Goal: Communication & Community: Answer question/provide support

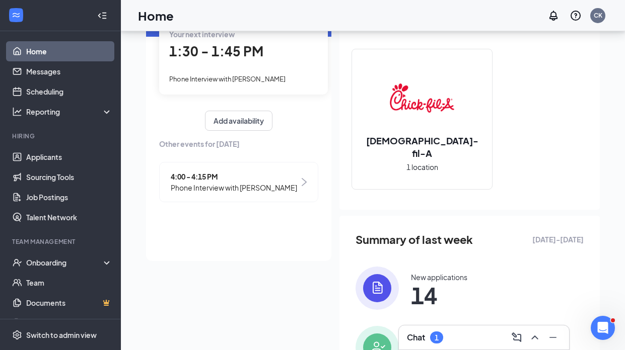
scroll to position [97, 0]
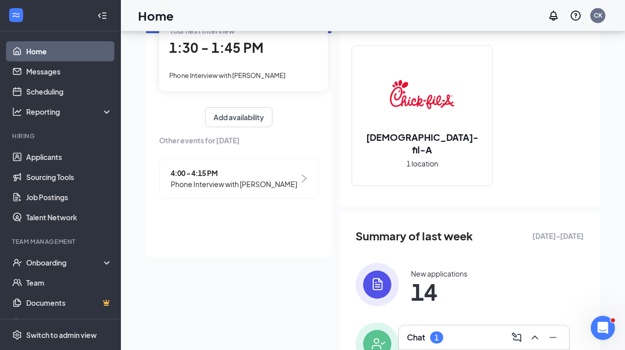
click at [436, 336] on div "1" at bounding box center [437, 338] width 4 height 9
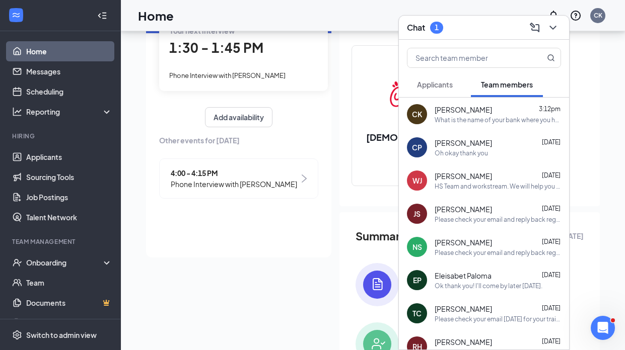
click at [431, 88] on span "Applicants" at bounding box center [435, 84] width 36 height 9
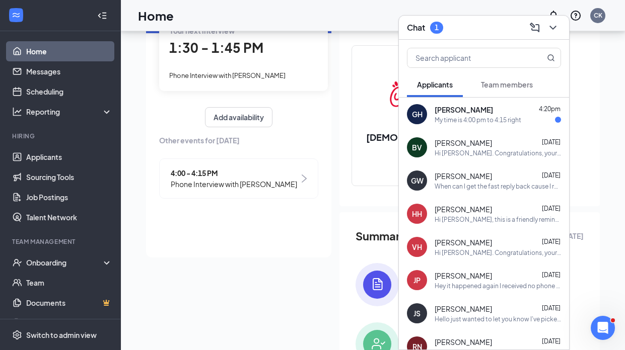
click at [435, 121] on div "My time is 4:00 pm to 4:15 right" at bounding box center [478, 120] width 87 height 9
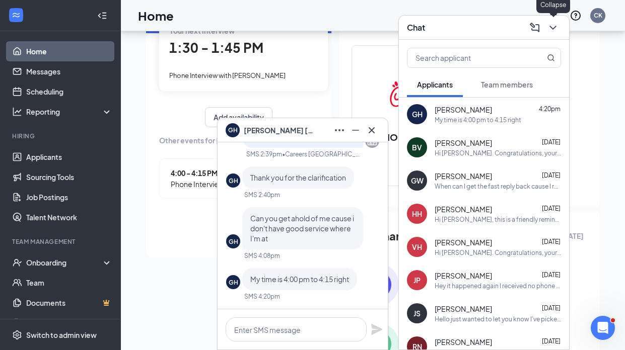
click at [562, 26] on div "Chat" at bounding box center [484, 28] width 170 height 24
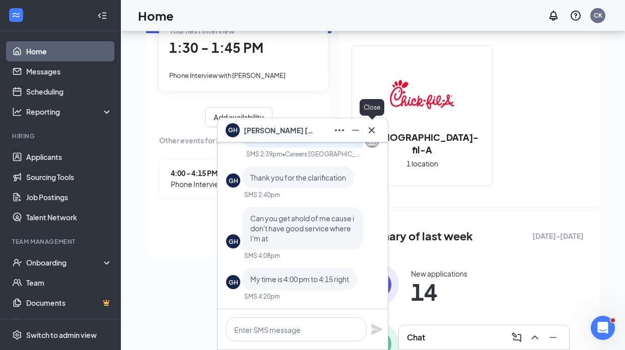
click at [374, 134] on icon "Cross" at bounding box center [372, 130] width 12 height 12
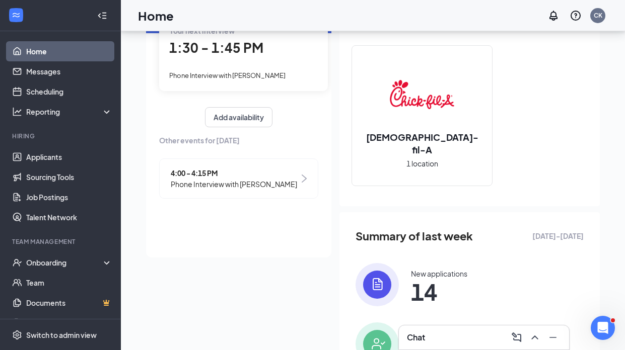
click at [206, 169] on span "4:00 - 4:15 PM" at bounding box center [234, 173] width 126 height 11
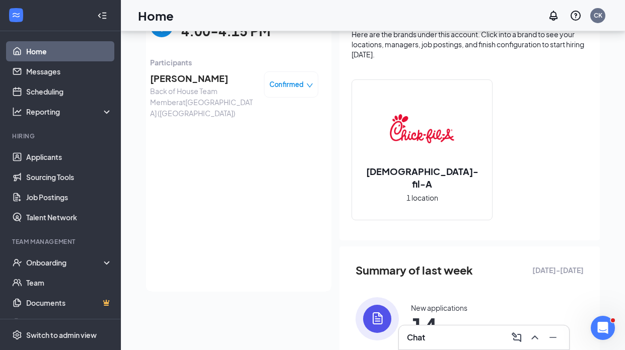
click at [176, 79] on span "[PERSON_NAME]" at bounding box center [203, 79] width 106 height 14
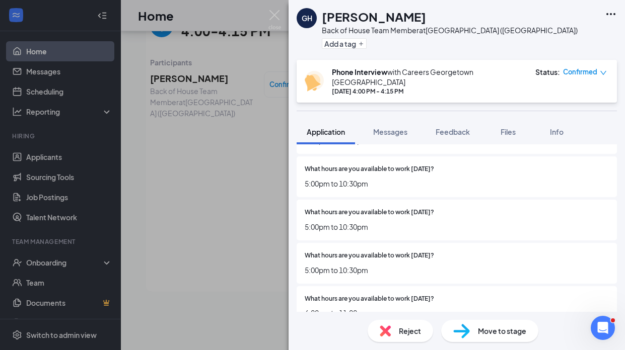
scroll to position [1101, 0]
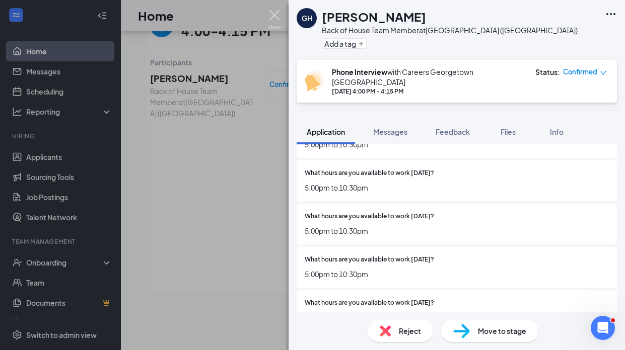
click at [278, 15] on img at bounding box center [274, 20] width 13 height 20
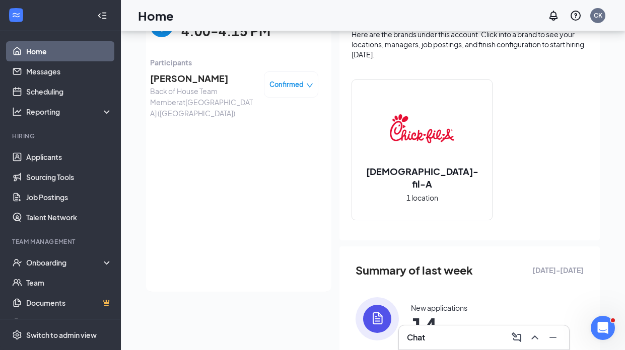
click at [438, 331] on div "Chat" at bounding box center [484, 338] width 154 height 16
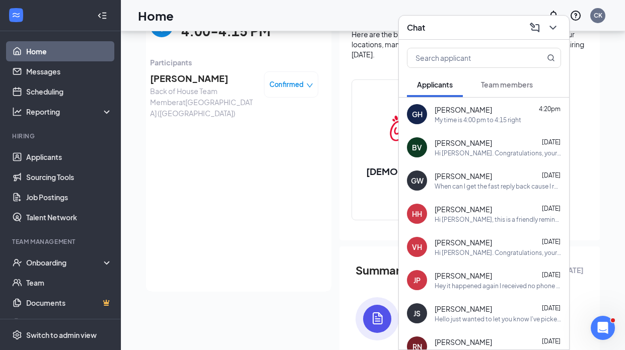
click at [499, 92] on button "Team members" at bounding box center [507, 84] width 72 height 25
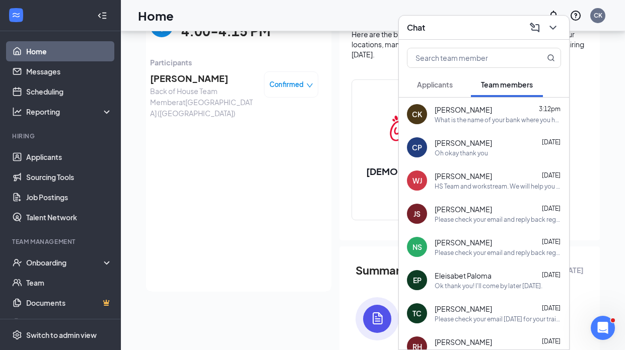
click at [485, 116] on div "What is the name of your bank where you have your account?" at bounding box center [498, 120] width 126 height 9
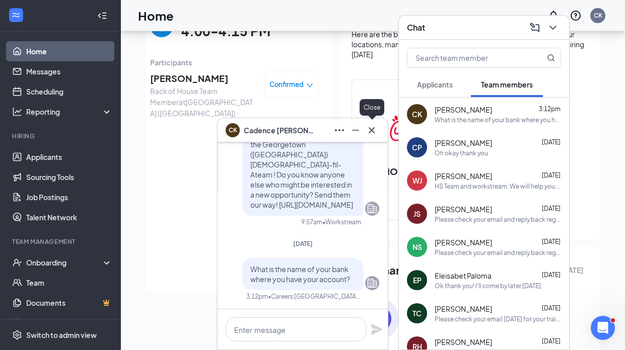
click at [369, 132] on icon "Cross" at bounding box center [372, 130] width 12 height 12
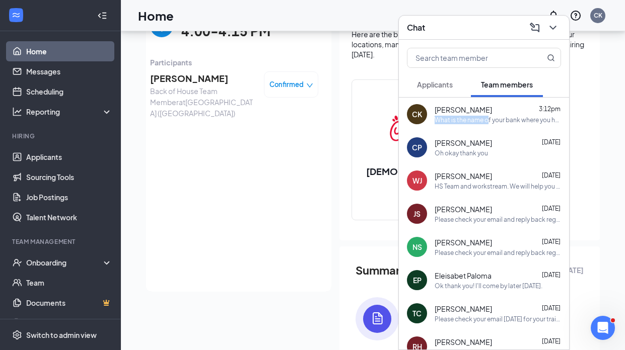
click at [489, 116] on div "What is the name of your bank where you have your account?" at bounding box center [498, 120] width 126 height 9
